Goal: Information Seeking & Learning: Learn about a topic

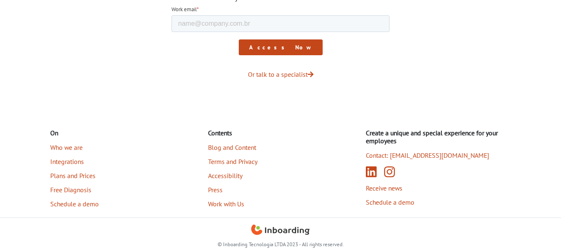
scroll to position [1443, 0]
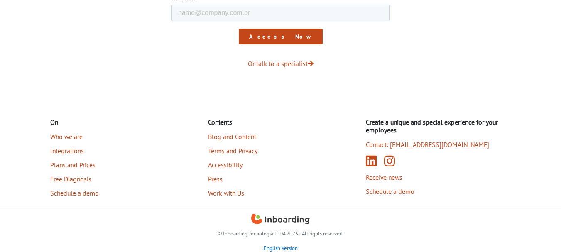
drag, startPoint x: 419, startPoint y: 222, endPoint x: 406, endPoint y: 220, distance: 12.6
click at [419, 222] on div "© Inboarding Tecnologia LTDA 2023 - All rights reserved. English Version" at bounding box center [280, 233] width 473 height 38
click at [233, 151] on font "Terms and Privacy" at bounding box center [232, 151] width 49 height 8
click at [367, 162] on icon "Linkedin (opens in new tab)" at bounding box center [371, 161] width 11 height 11
click at [221, 179] on font "Press" at bounding box center [215, 179] width 15 height 8
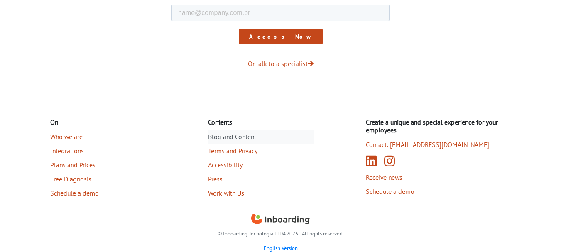
click at [239, 137] on font "Blog and Content" at bounding box center [232, 136] width 48 height 8
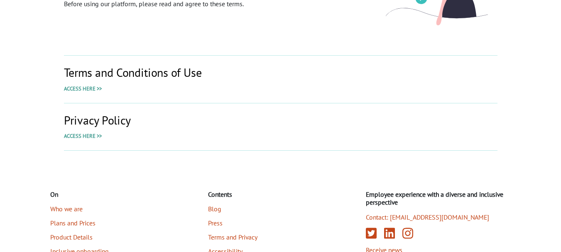
scroll to position [42, 0]
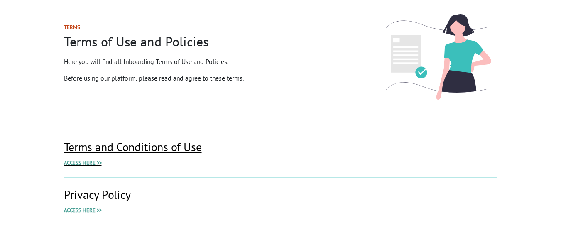
click at [149, 152] on font "Terms and Conditions of Use" at bounding box center [133, 146] width 138 height 15
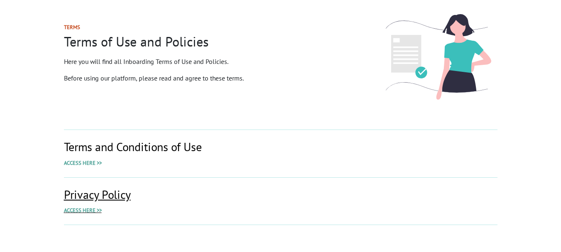
click at [116, 193] on font "Privacy Policy" at bounding box center [97, 194] width 67 height 15
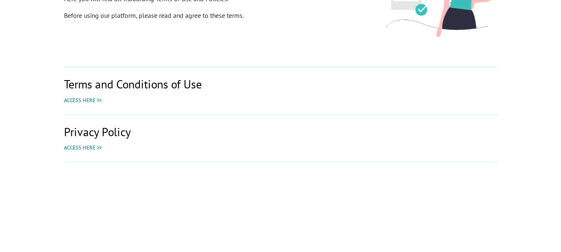
scroll to position [174, 0]
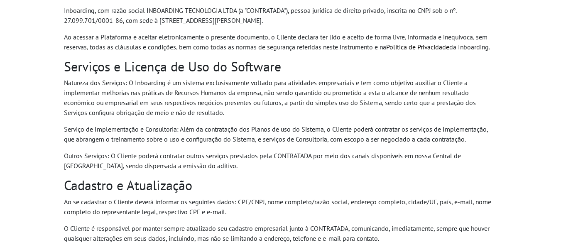
scroll to position [83, 0]
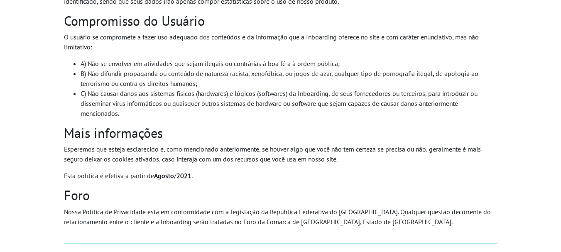
scroll to position [815, 0]
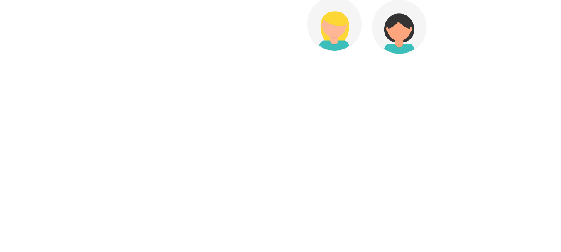
scroll to position [291, 0]
